Goal: Task Accomplishment & Management: Complete application form

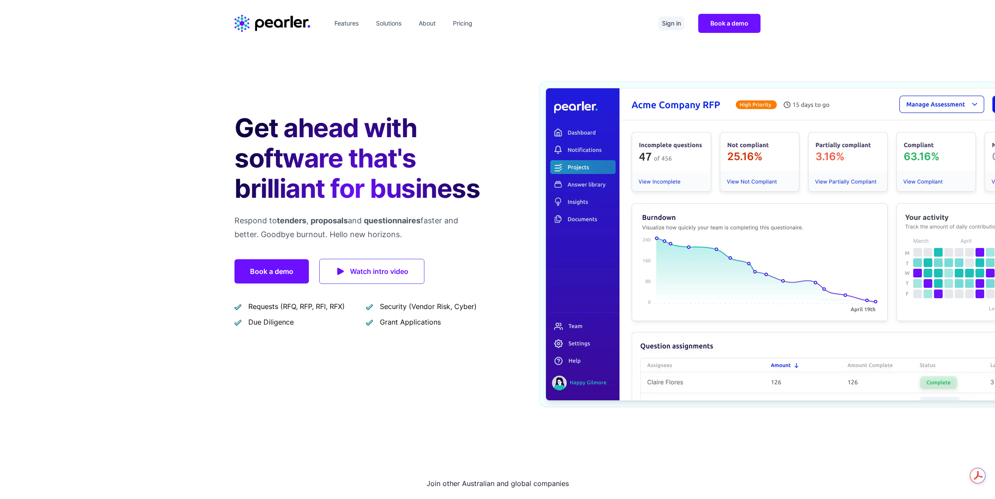
click at [673, 28] on link "Sign in" at bounding box center [672, 23] width 26 height 14
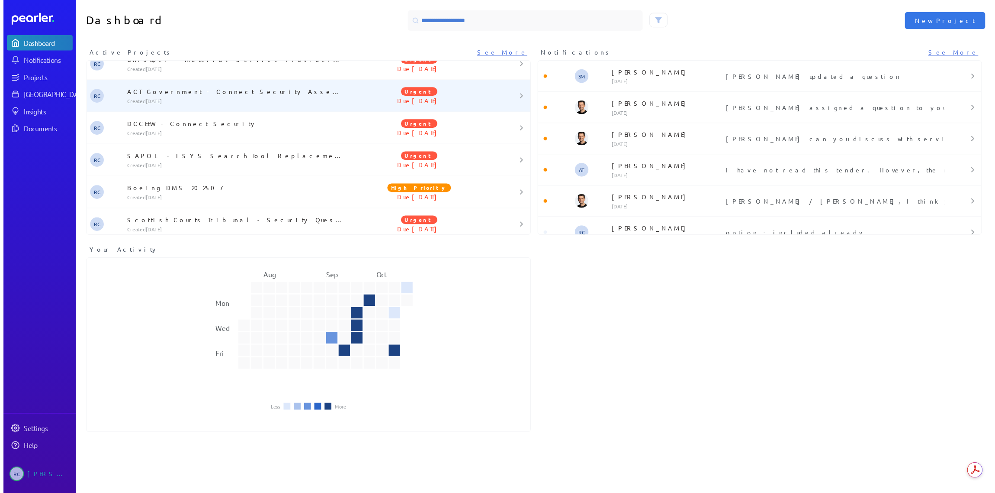
scroll to position [504, 0]
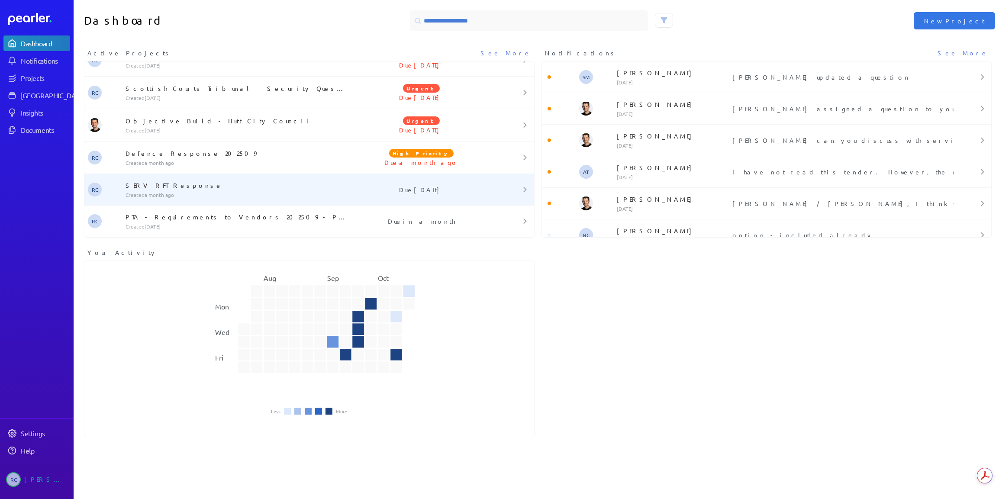
click at [200, 193] on p "Created a month ago" at bounding box center [236, 194] width 221 height 7
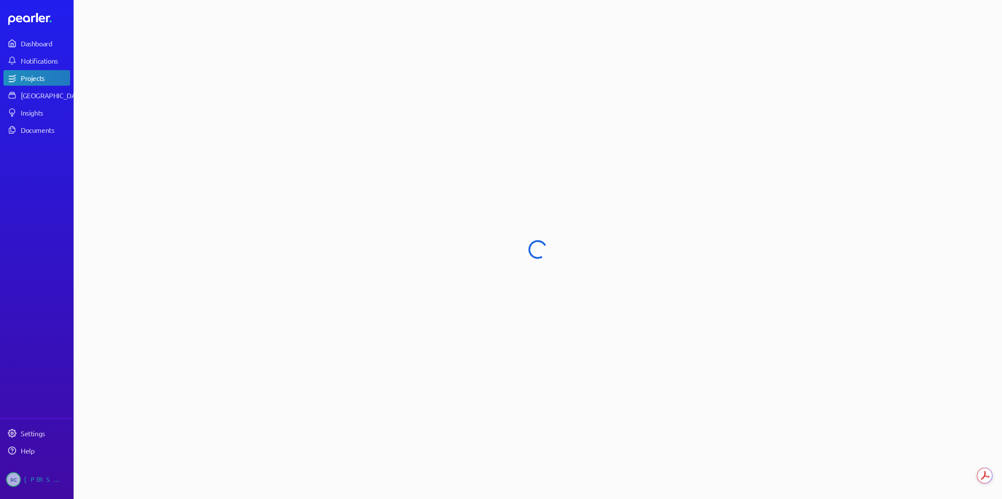
select select "******"
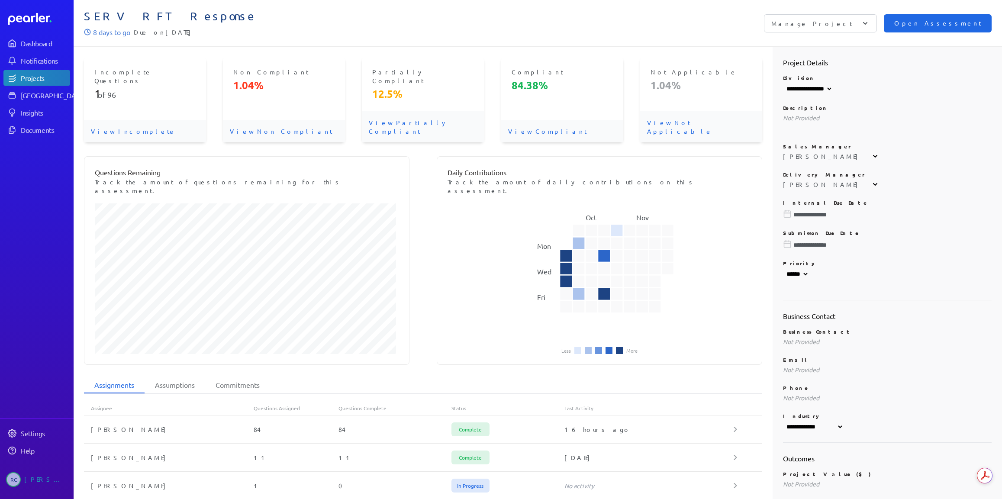
click at [940, 25] on span "Open Assessment" at bounding box center [937, 24] width 87 height 10
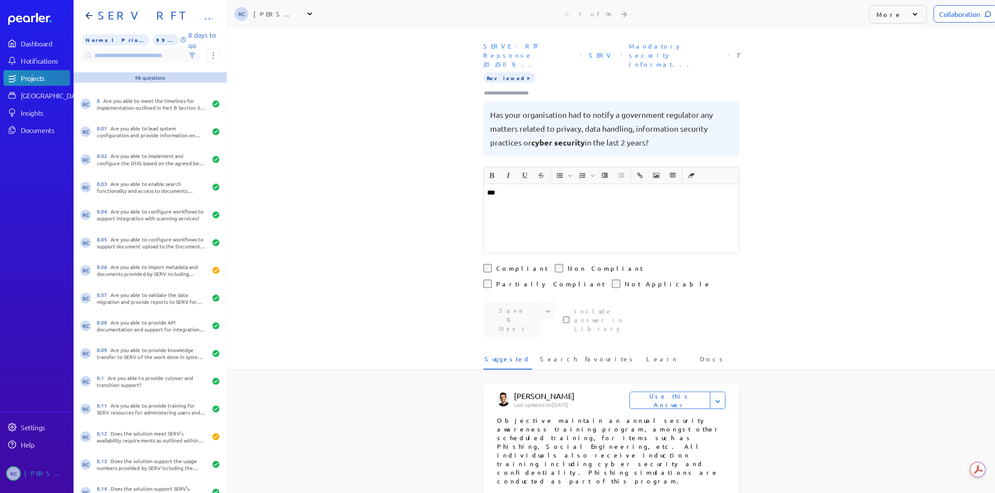
scroll to position [390, 0]
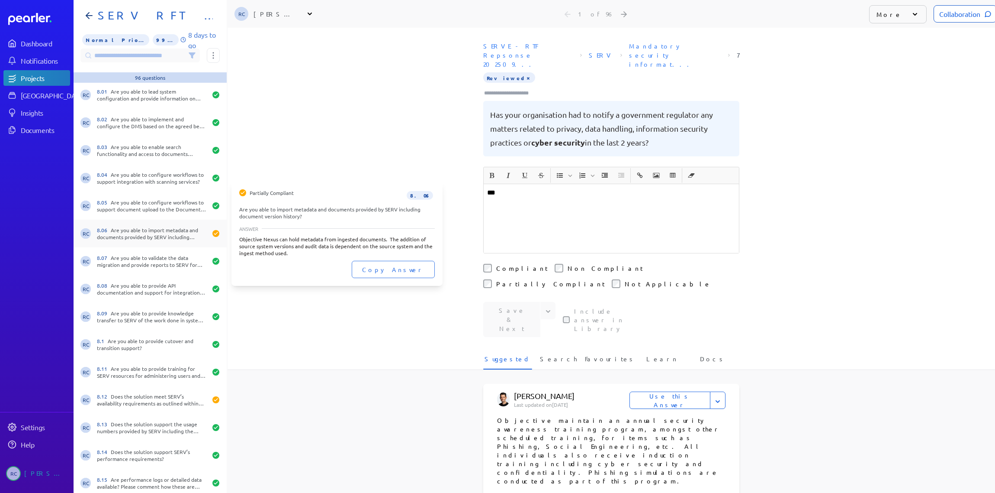
click at [179, 222] on div "RC 8.06 Are you able to import metadata and documents provided by SERV includin…" at bounding box center [150, 233] width 153 height 28
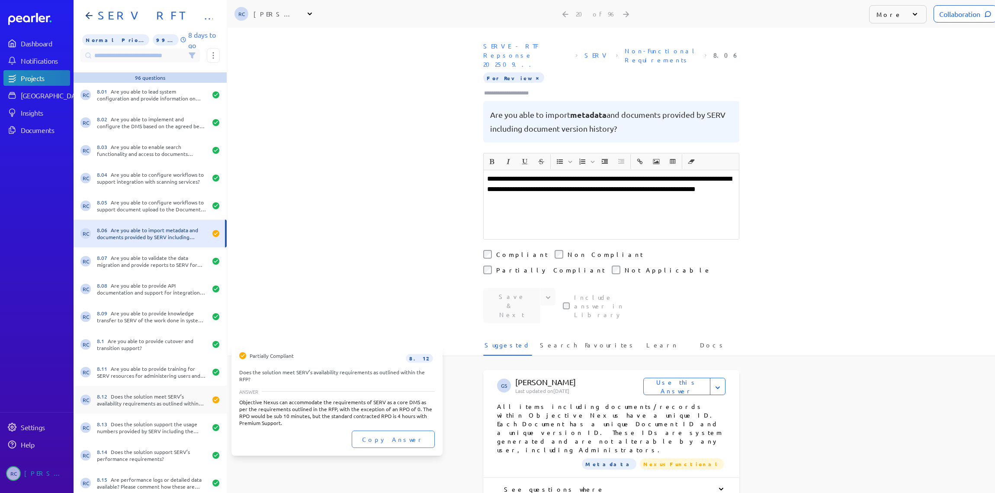
click at [181, 397] on div "8.12 Does the solution meet SERV’s availability requirements as outlined within…" at bounding box center [152, 400] width 110 height 14
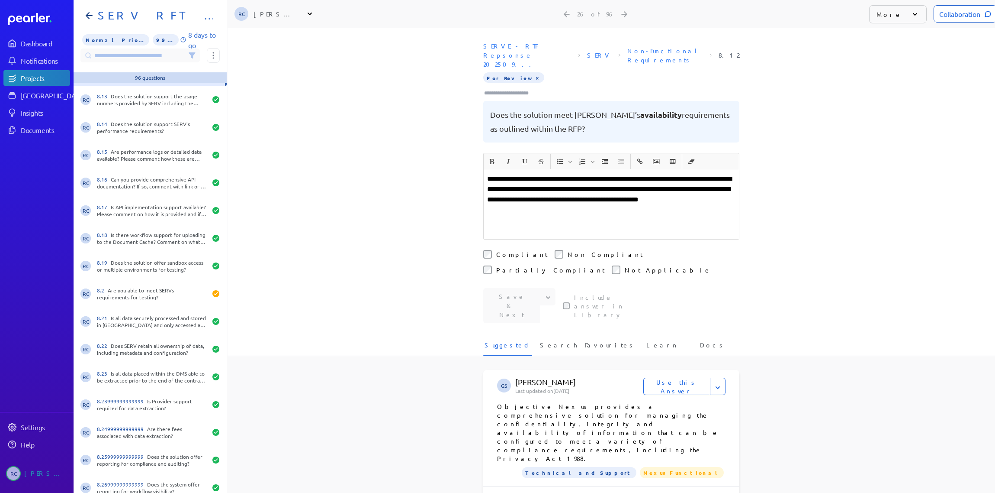
scroll to position [736, 0]
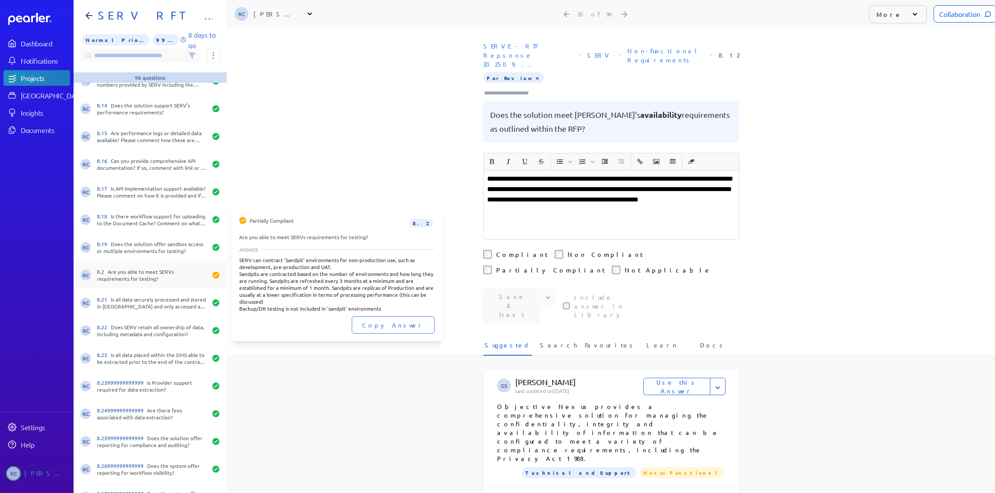
click at [159, 280] on div "8.2 Are you able to meet SERVs requirements for testing?" at bounding box center [152, 275] width 110 height 14
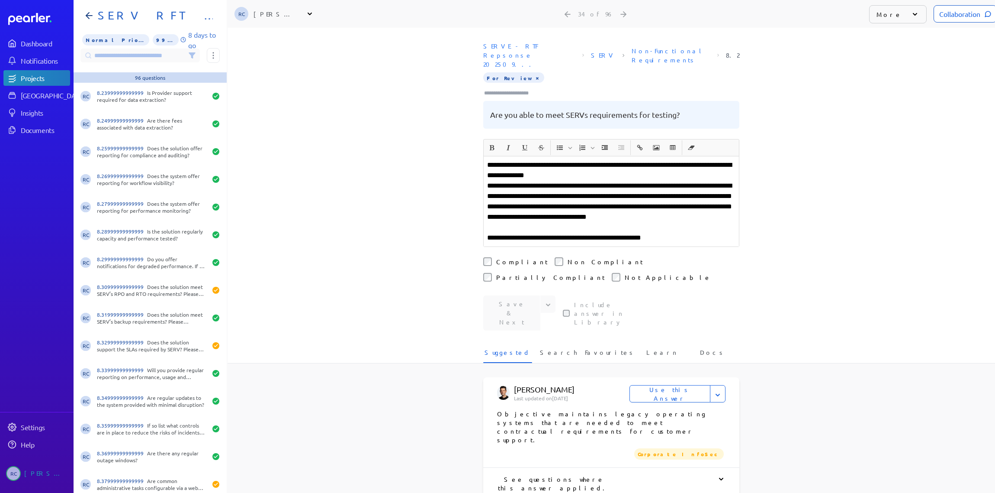
scroll to position [1039, 0]
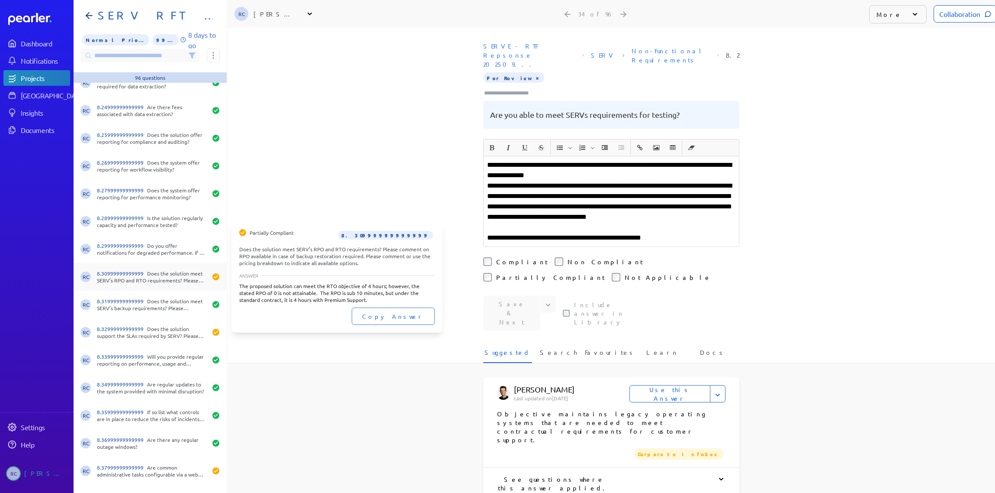
click at [159, 274] on div "8.30999999999999 Does the solution meet SERV’s RPO and RTO requirements? Please…" at bounding box center [152, 277] width 110 height 14
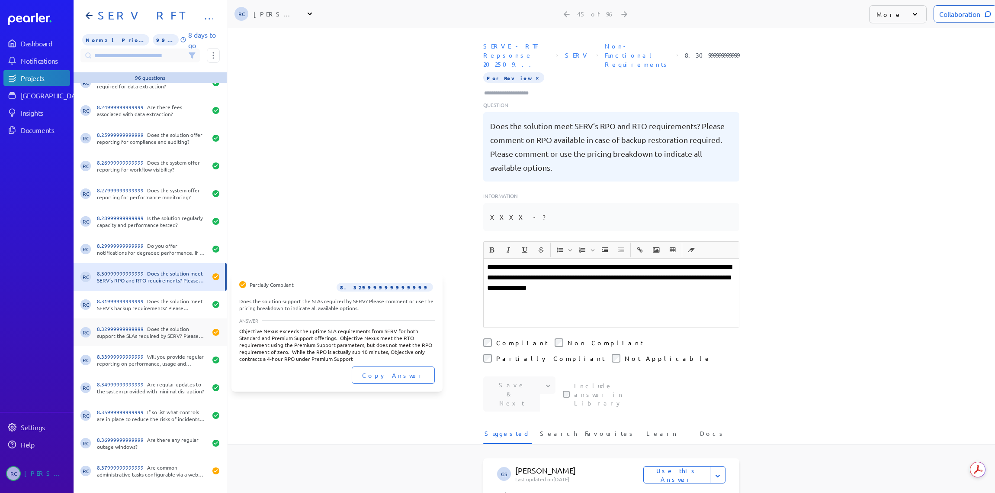
click at [179, 337] on div "8.32999999999999 Does the solution support the SLAs required by SERV? Please co…" at bounding box center [152, 332] width 110 height 14
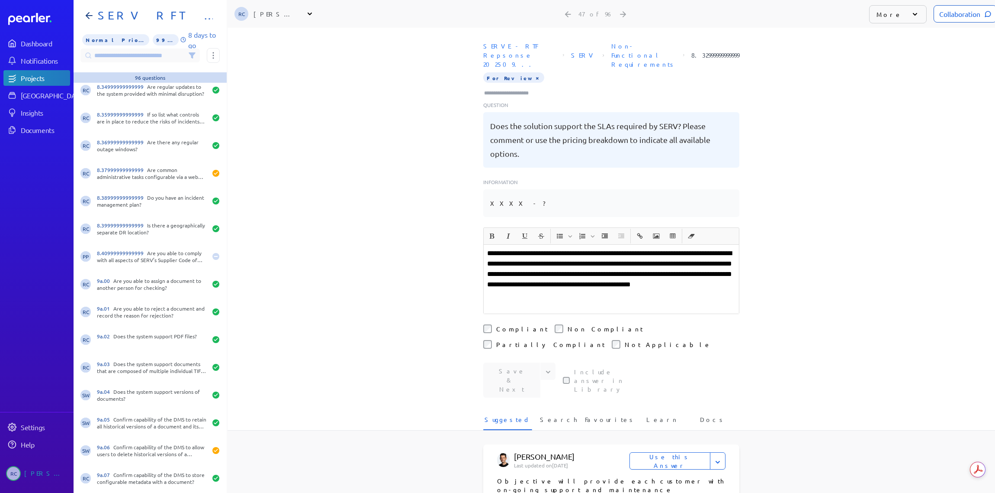
scroll to position [1342, 0]
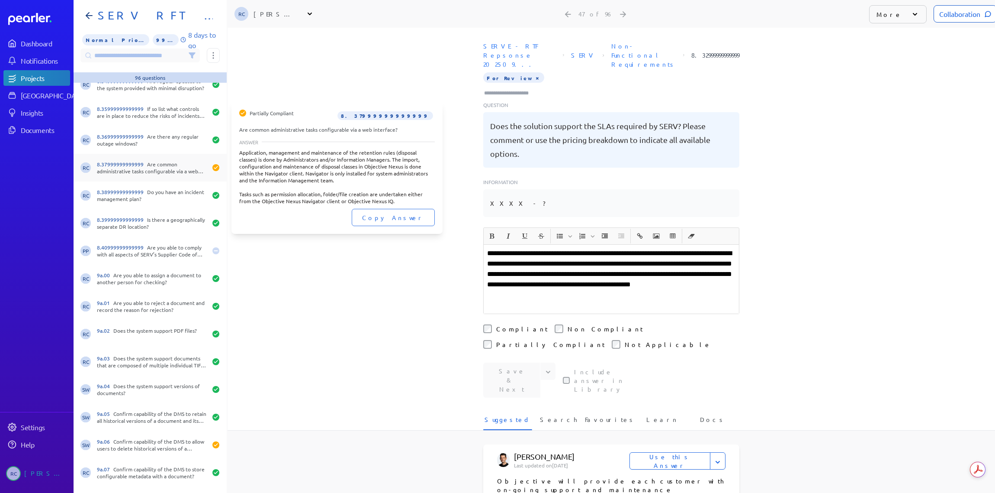
click at [160, 172] on div "8.37999999999999 Are common administrative tasks configurable via a web interfa…" at bounding box center [152, 168] width 110 height 14
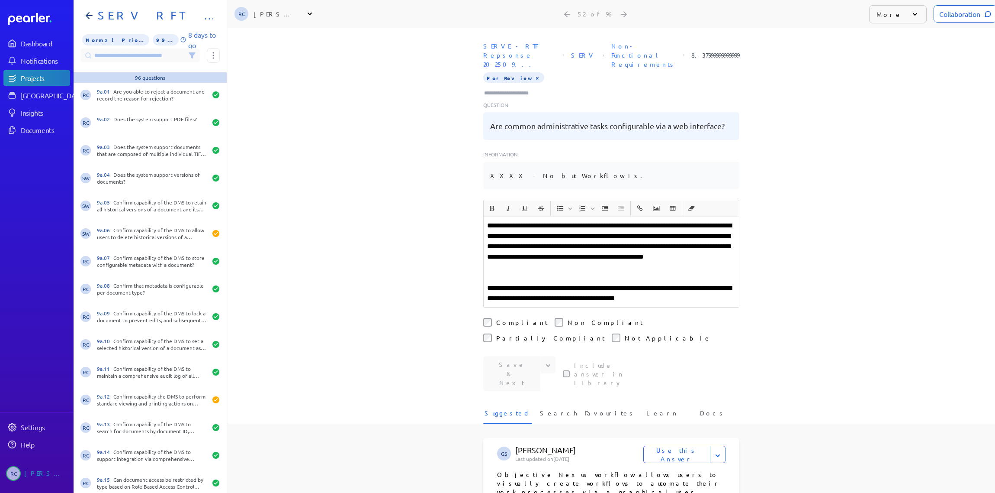
scroll to position [1558, 0]
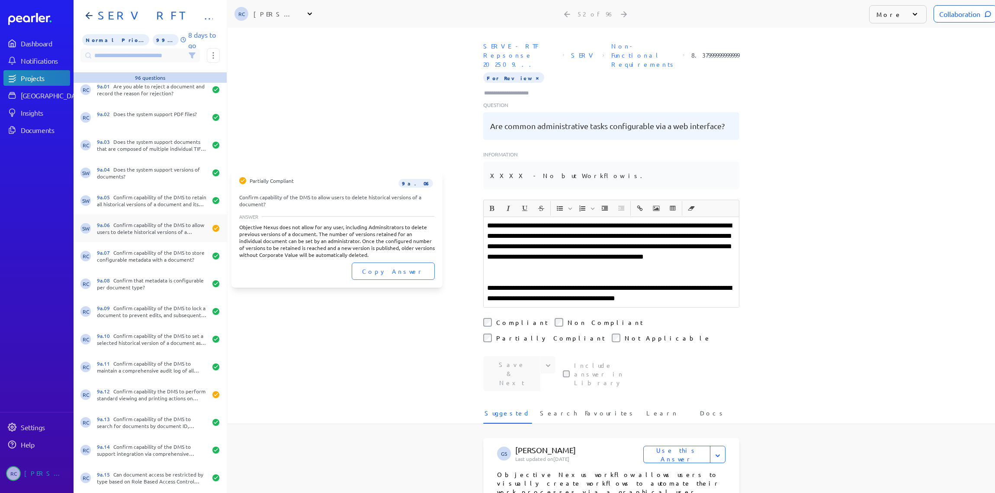
click at [171, 229] on div "9a.06 Confirm capability of the DMS to allow users to delete historical version…" at bounding box center [152, 228] width 110 height 14
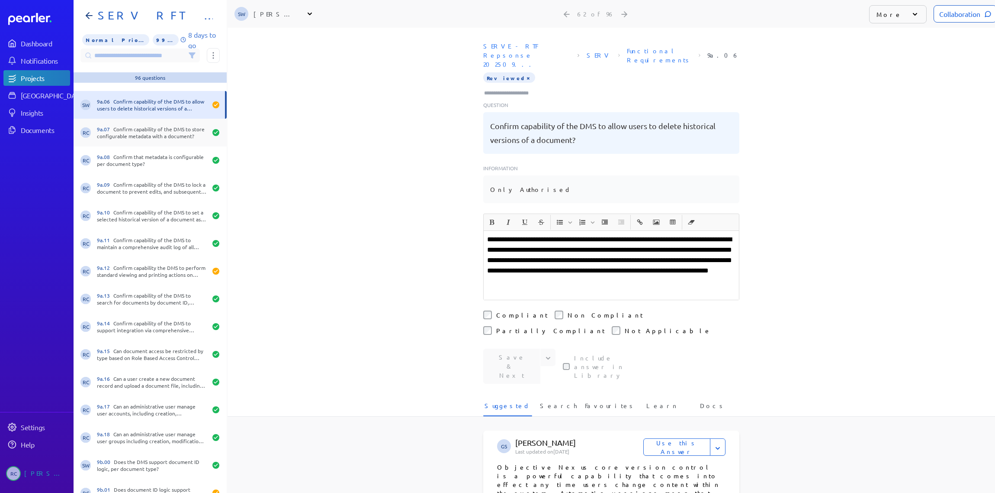
scroll to position [1688, 0]
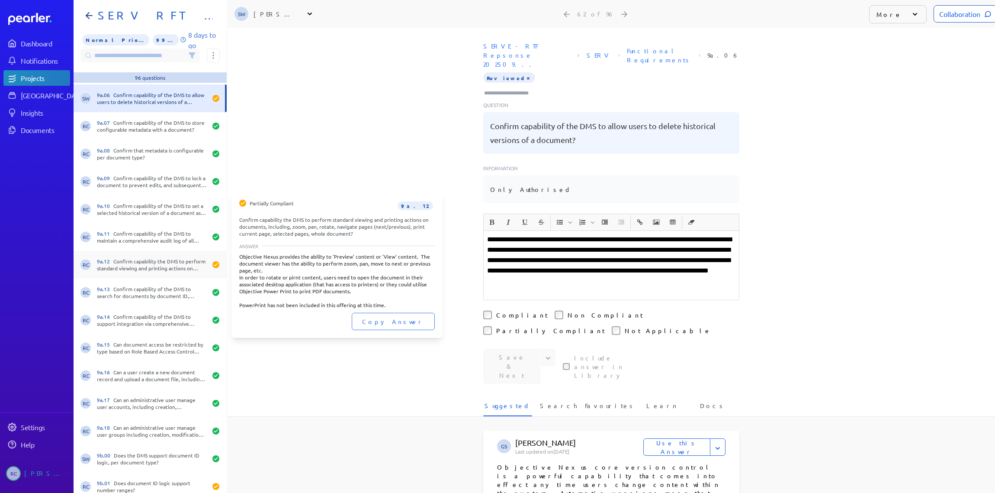
click at [159, 262] on div "9a.12 Confirm capability the DMS to perform standard viewing and printing actio…" at bounding box center [152, 265] width 110 height 14
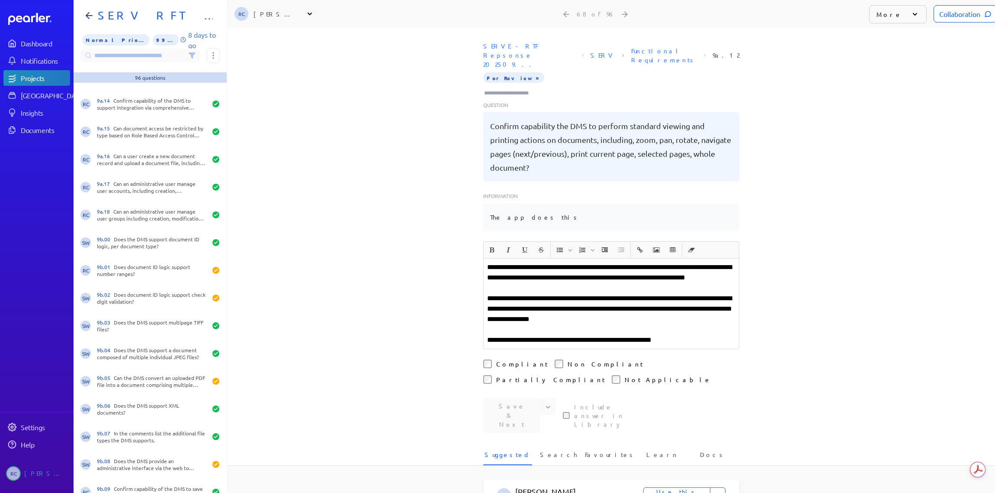
scroll to position [1948, 0]
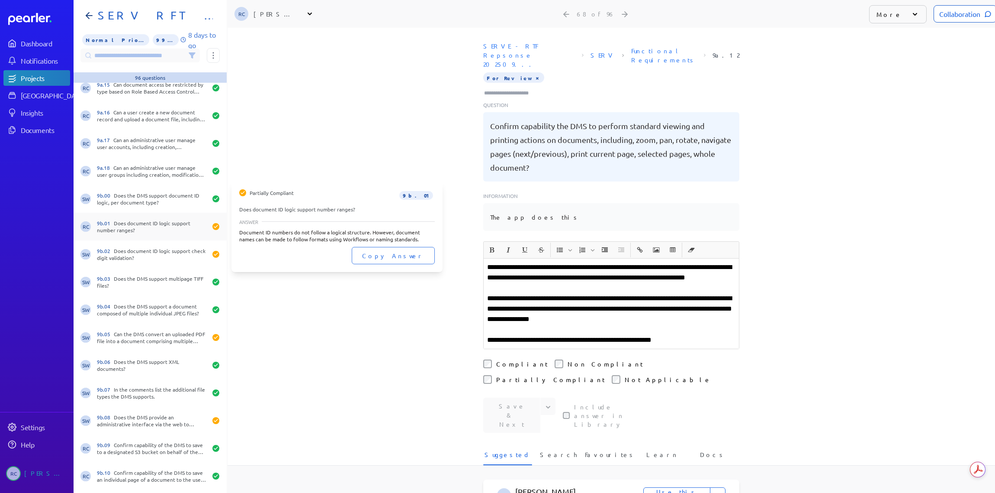
click at [155, 234] on div "RC 9b.01 Does document ID logic support number ranges?" at bounding box center [150, 227] width 153 height 28
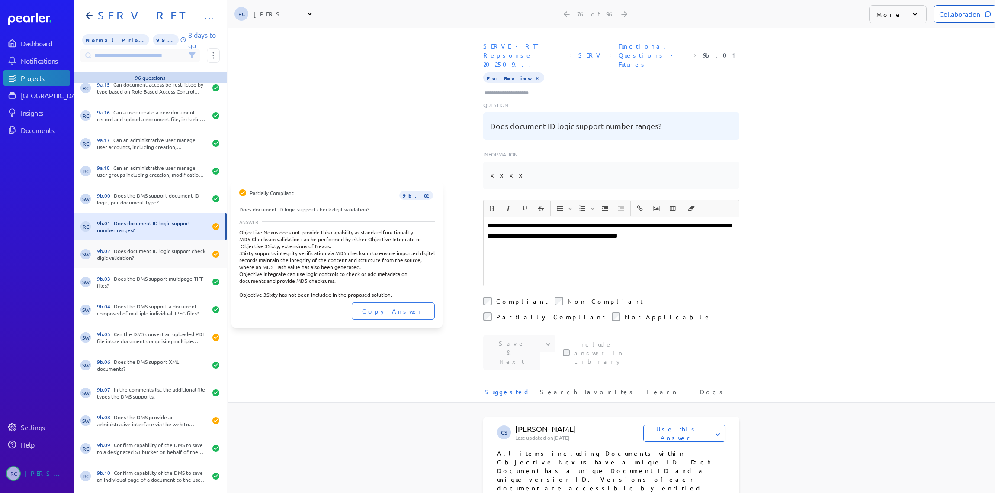
click at [138, 260] on div "9b.02 Does document ID logic support check digit validation?" at bounding box center [152, 254] width 110 height 14
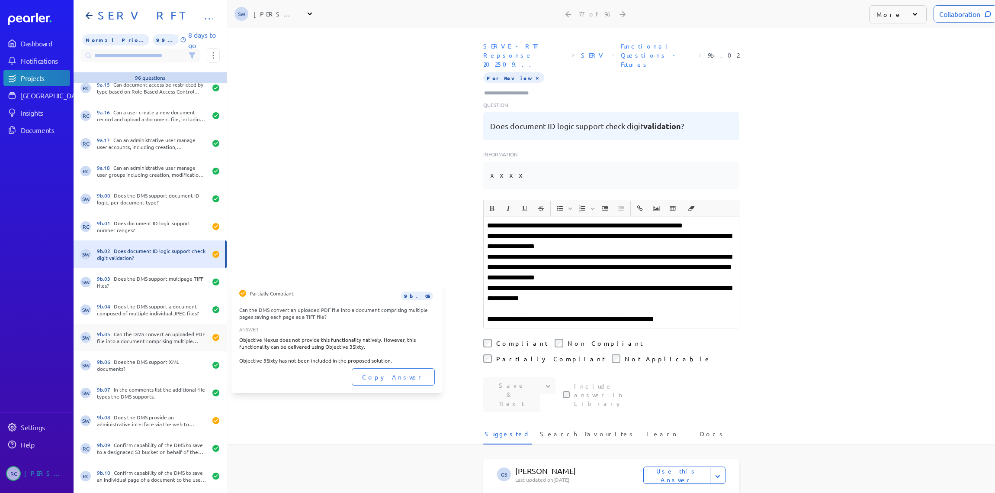
click at [151, 335] on div "9b.05 Can the DMS convert an uploaded PDF file into a document comprising multi…" at bounding box center [152, 337] width 110 height 14
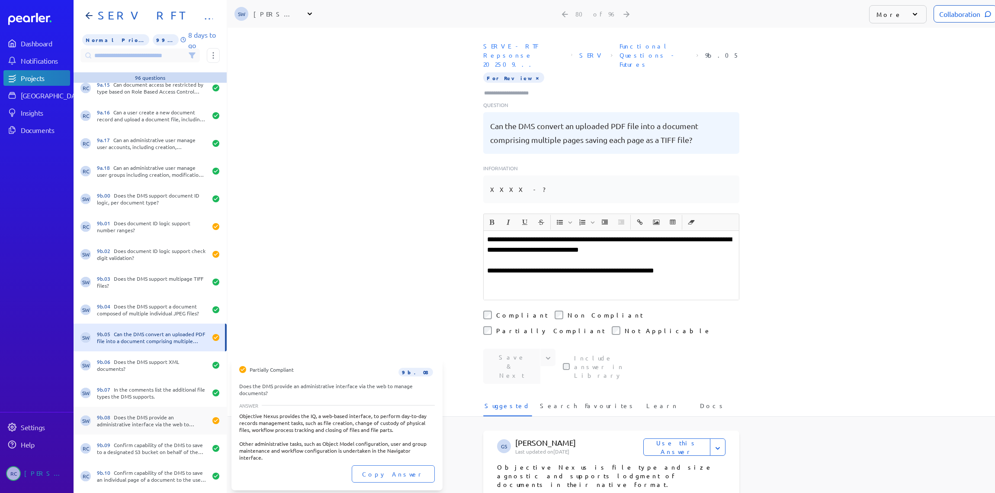
click at [161, 420] on div "9b.08 Does the DMS provide an administrative interface via the web to manage do…" at bounding box center [152, 420] width 110 height 14
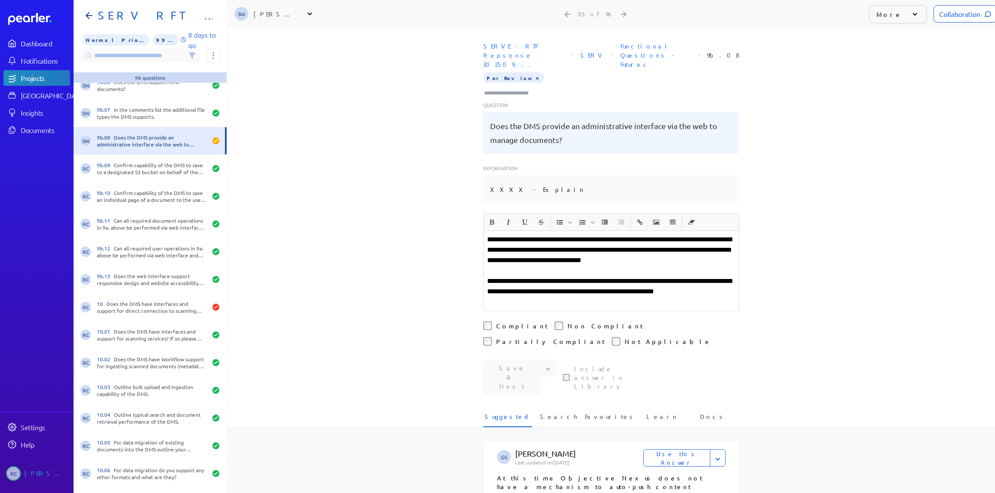
scroll to position [2243, 0]
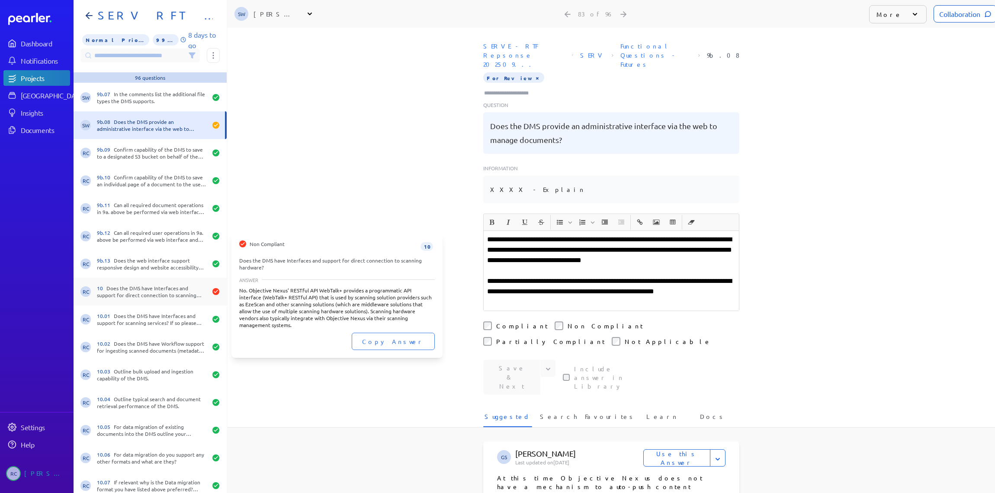
click at [172, 289] on div "10 Does the DMS have Interfaces and support for direct connection to scanning h…" at bounding box center [152, 291] width 110 height 14
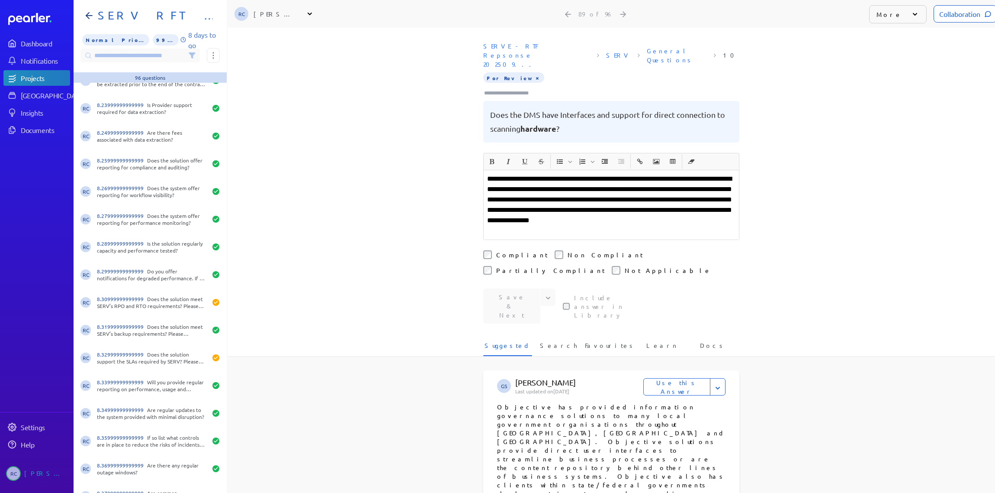
scroll to position [1161, 0]
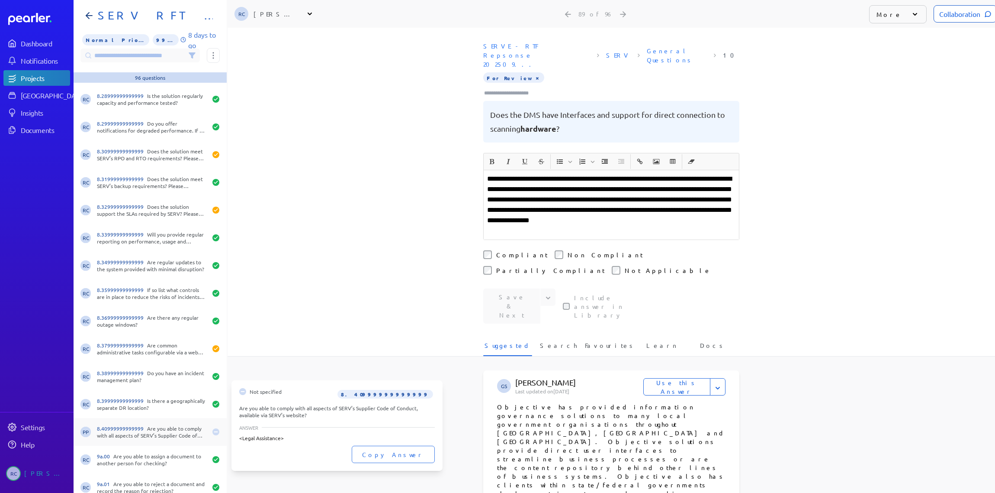
click at [177, 425] on div "8.40999999999999 Are you able to comply with all aspects of SERV’s Supplier Cod…" at bounding box center [152, 432] width 110 height 14
